Goal: Information Seeking & Learning: Learn about a topic

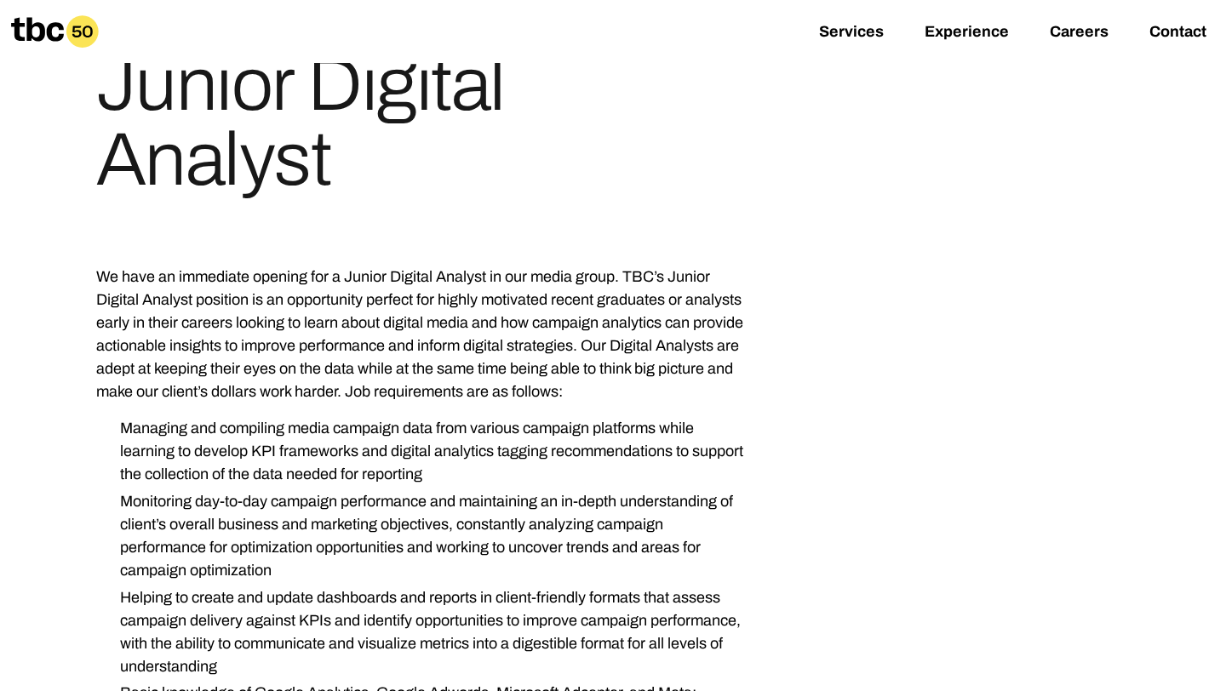
scroll to position [175, 0]
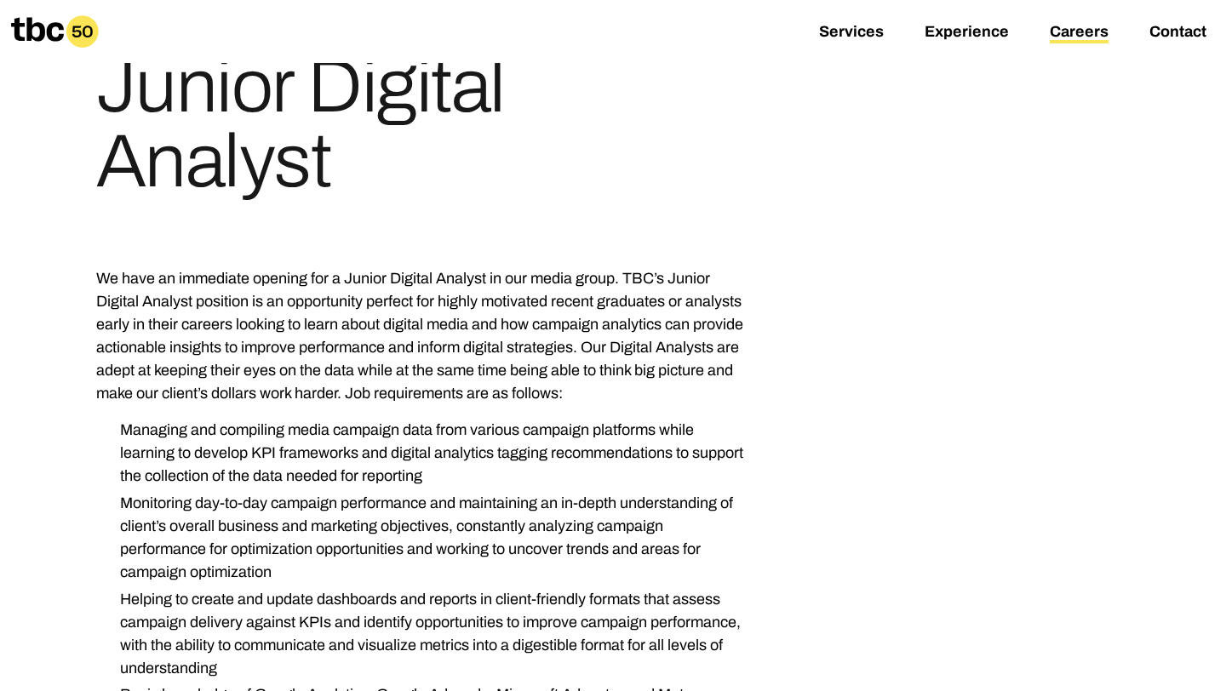
click at [1102, 31] on link "Careers" at bounding box center [1079, 33] width 59 height 20
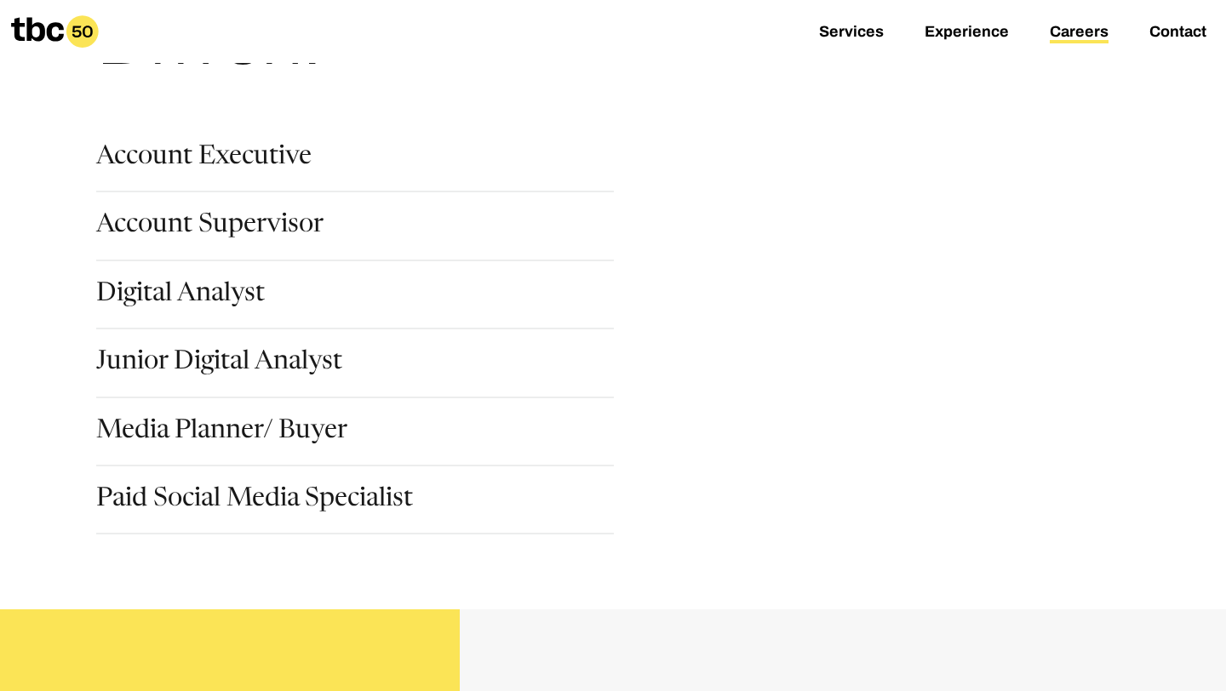
scroll to position [208, 0]
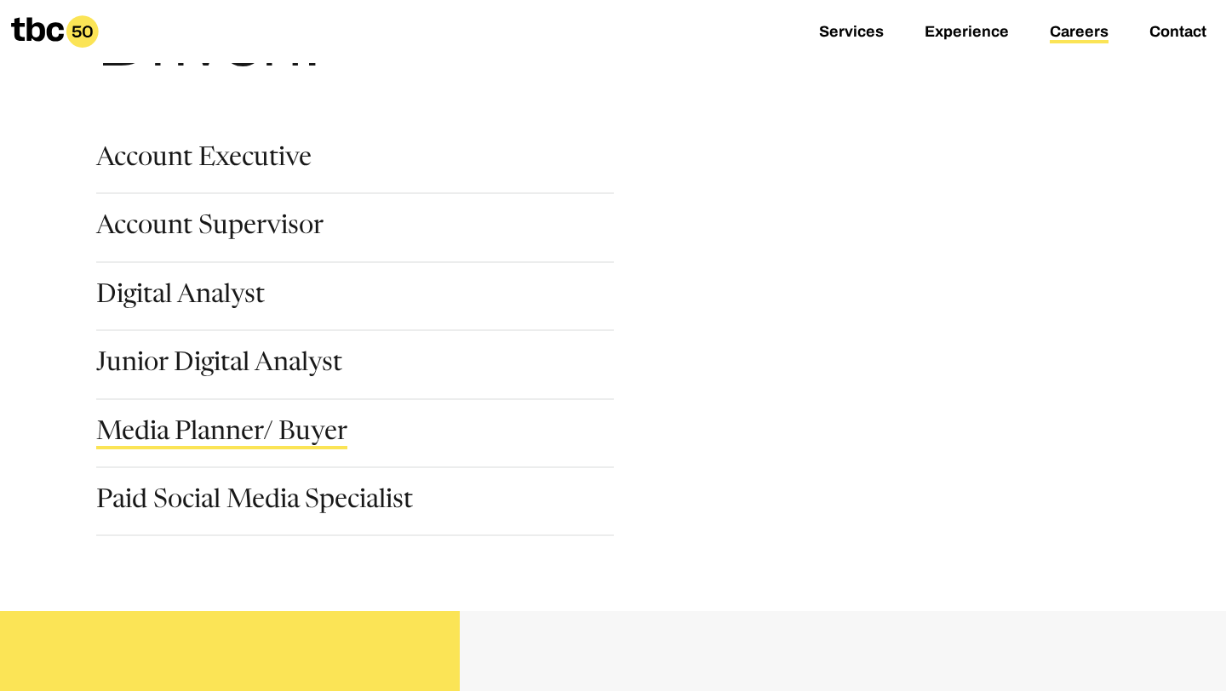
click at [267, 443] on link "Media Planner/ Buyer" at bounding box center [221, 435] width 251 height 29
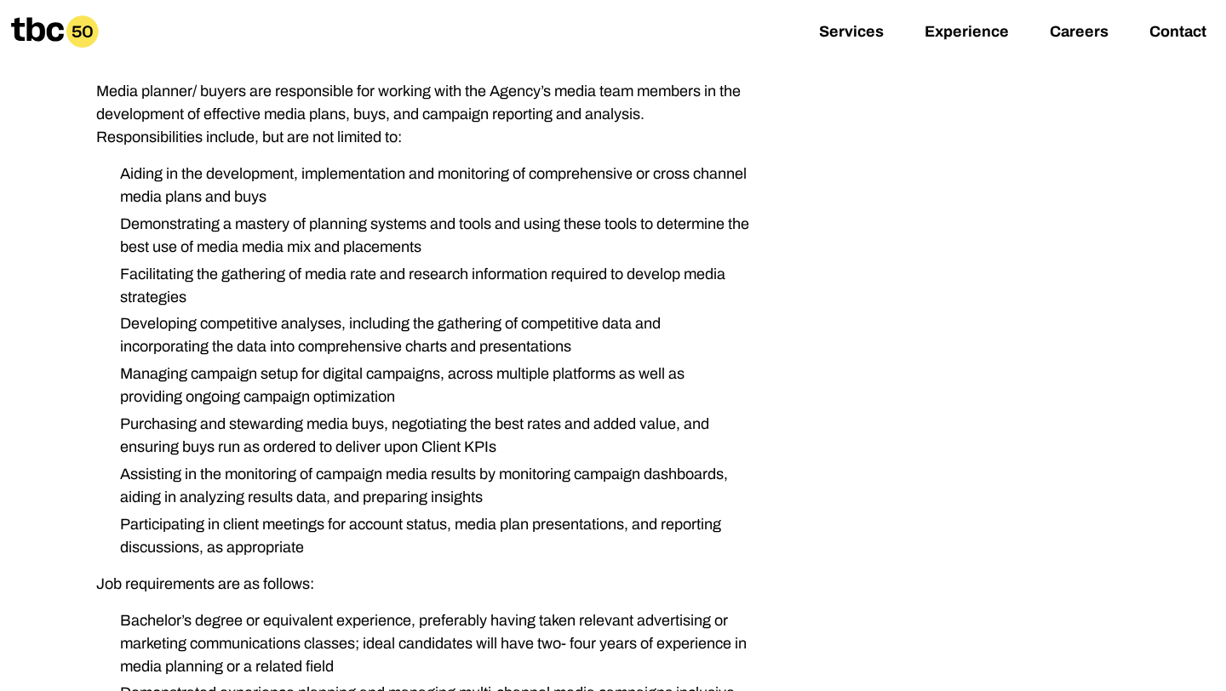
scroll to position [757, 0]
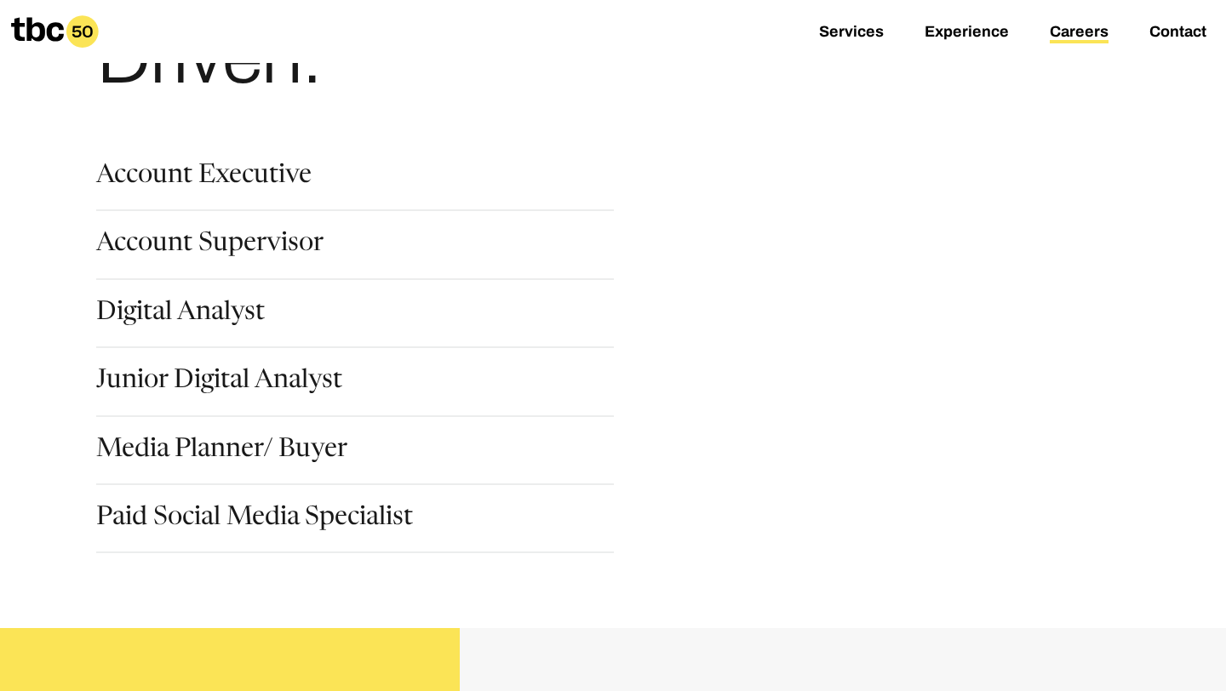
scroll to position [193, 0]
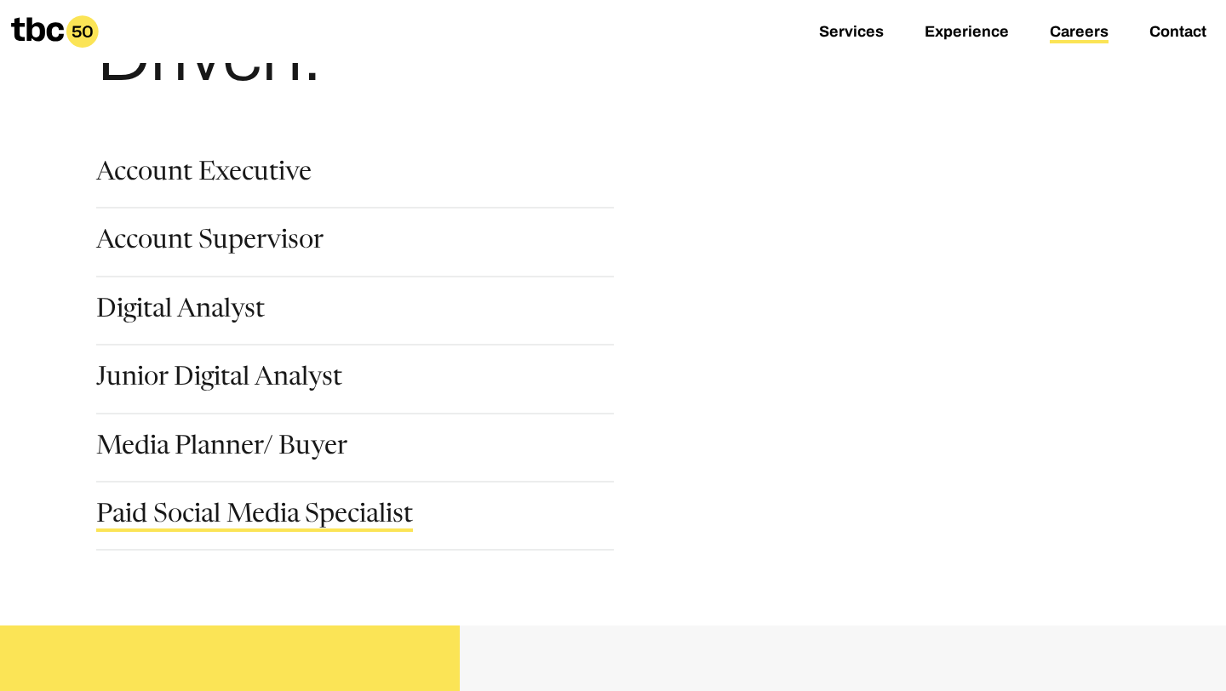
click at [312, 518] on link "Paid Social Media Specialist" at bounding box center [254, 517] width 317 height 29
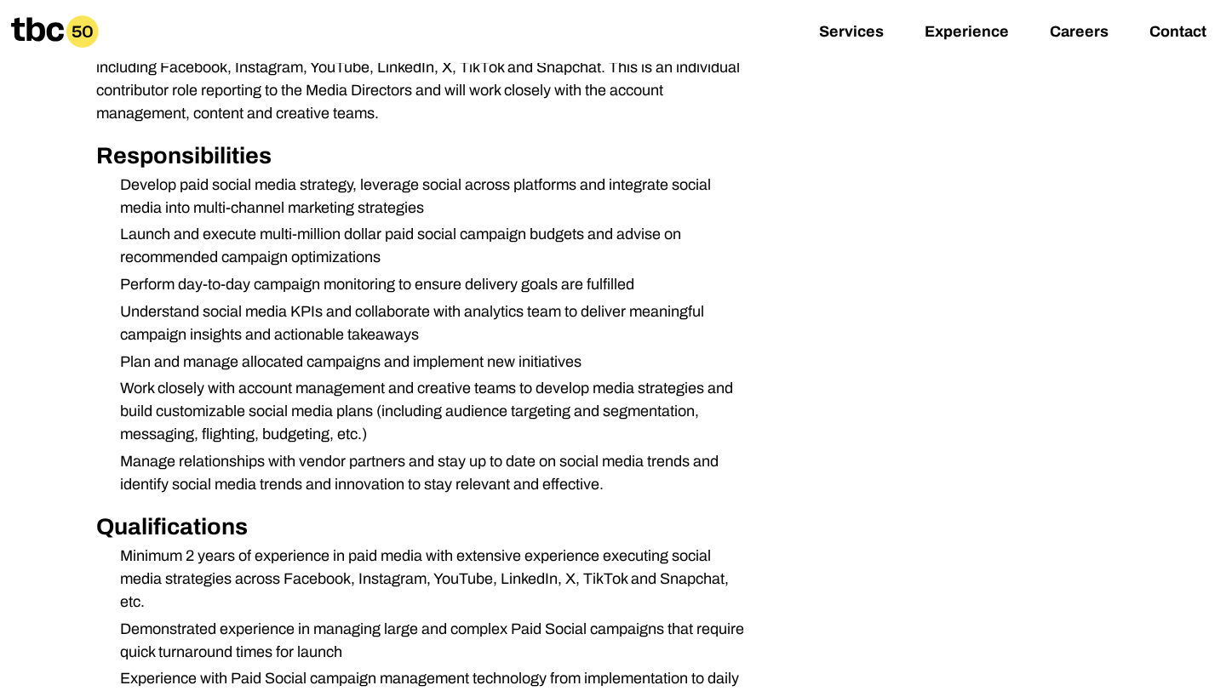
scroll to position [457, 0]
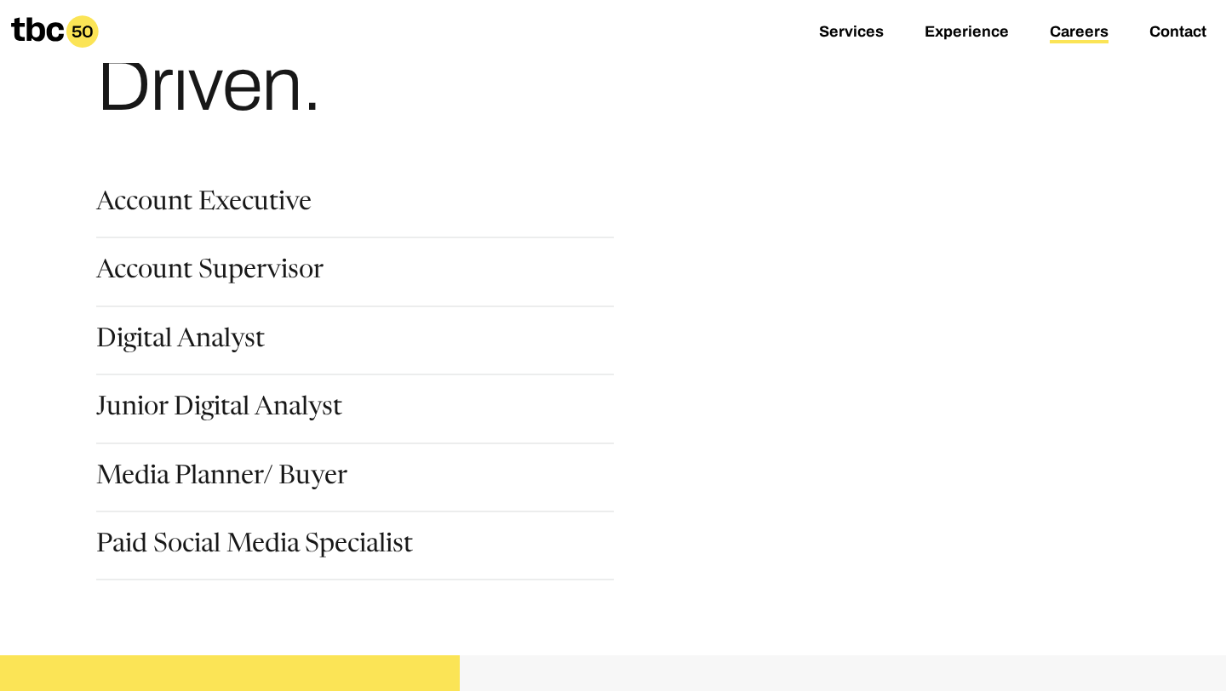
scroll to position [230, 0]
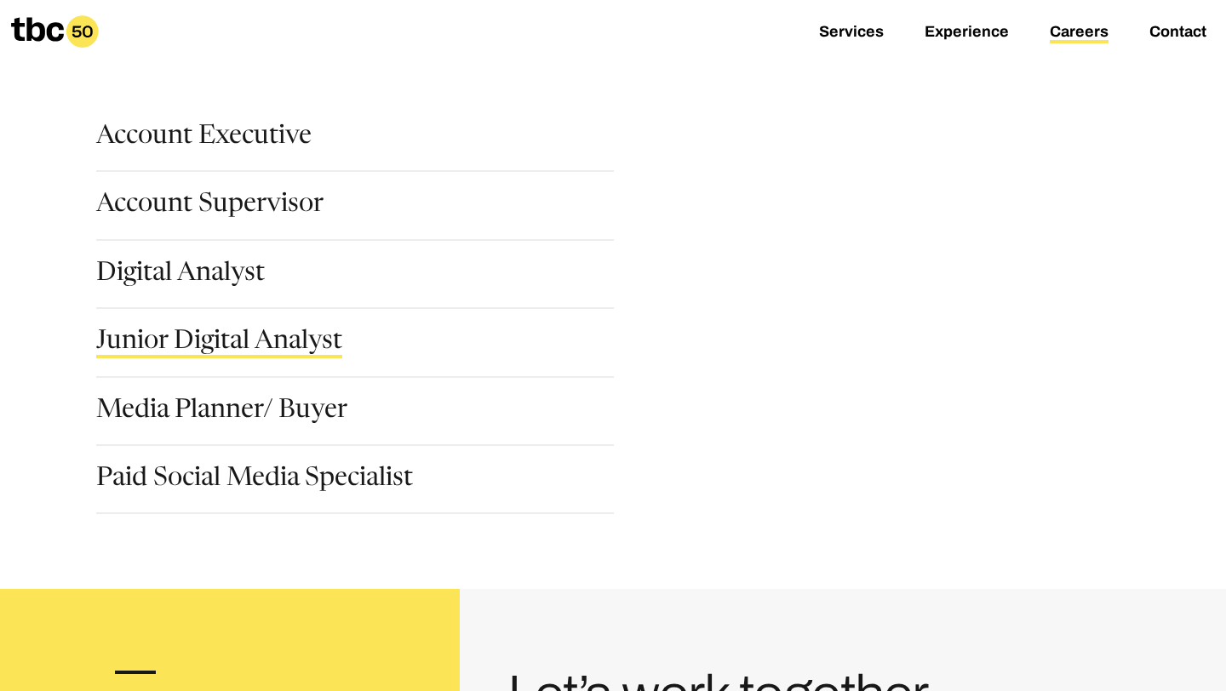
click at [277, 351] on link "Junior Digital Analyst" at bounding box center [219, 344] width 246 height 29
